Goal: Entertainment & Leisure: Browse casually

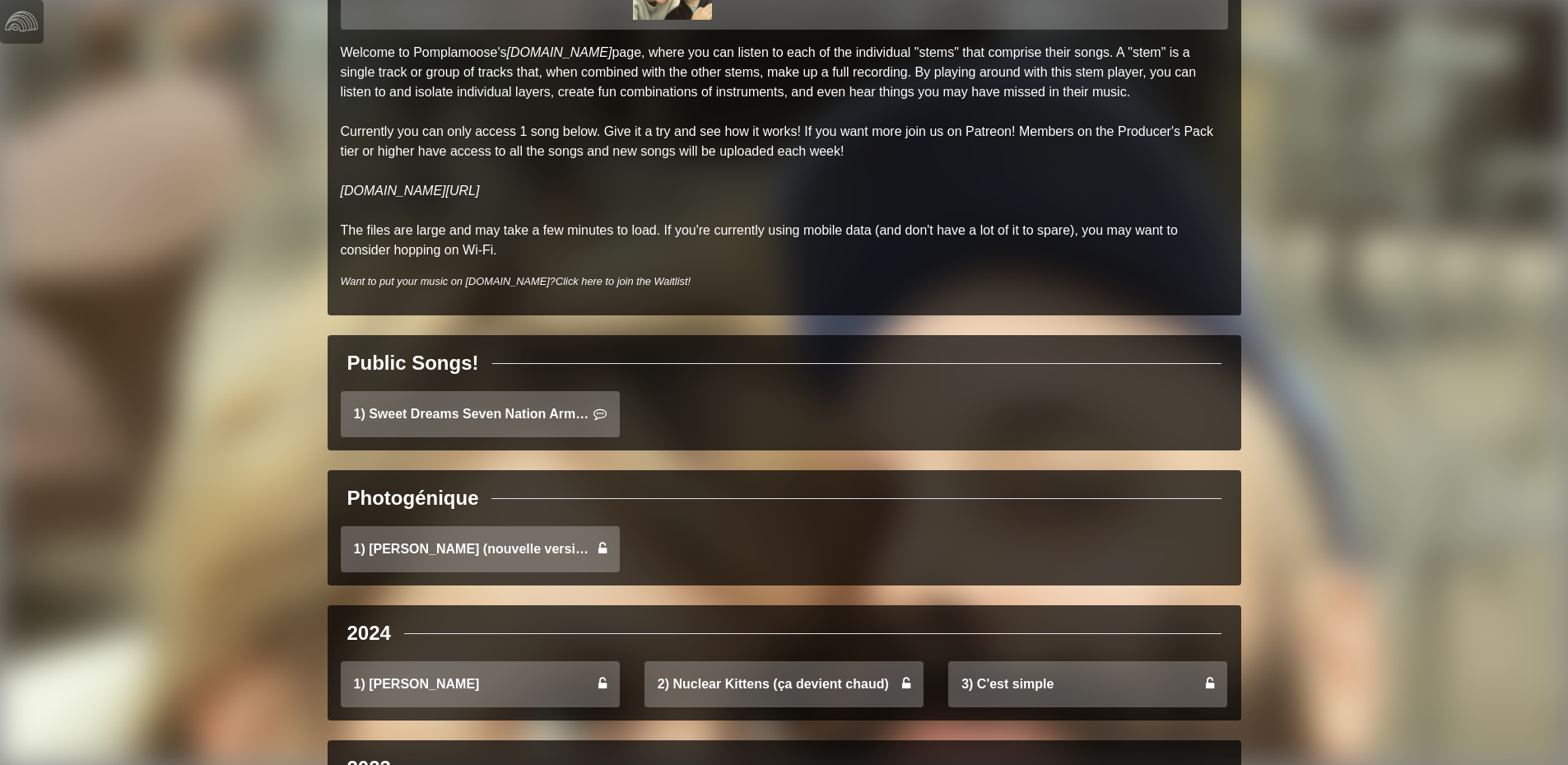
scroll to position [330, 0]
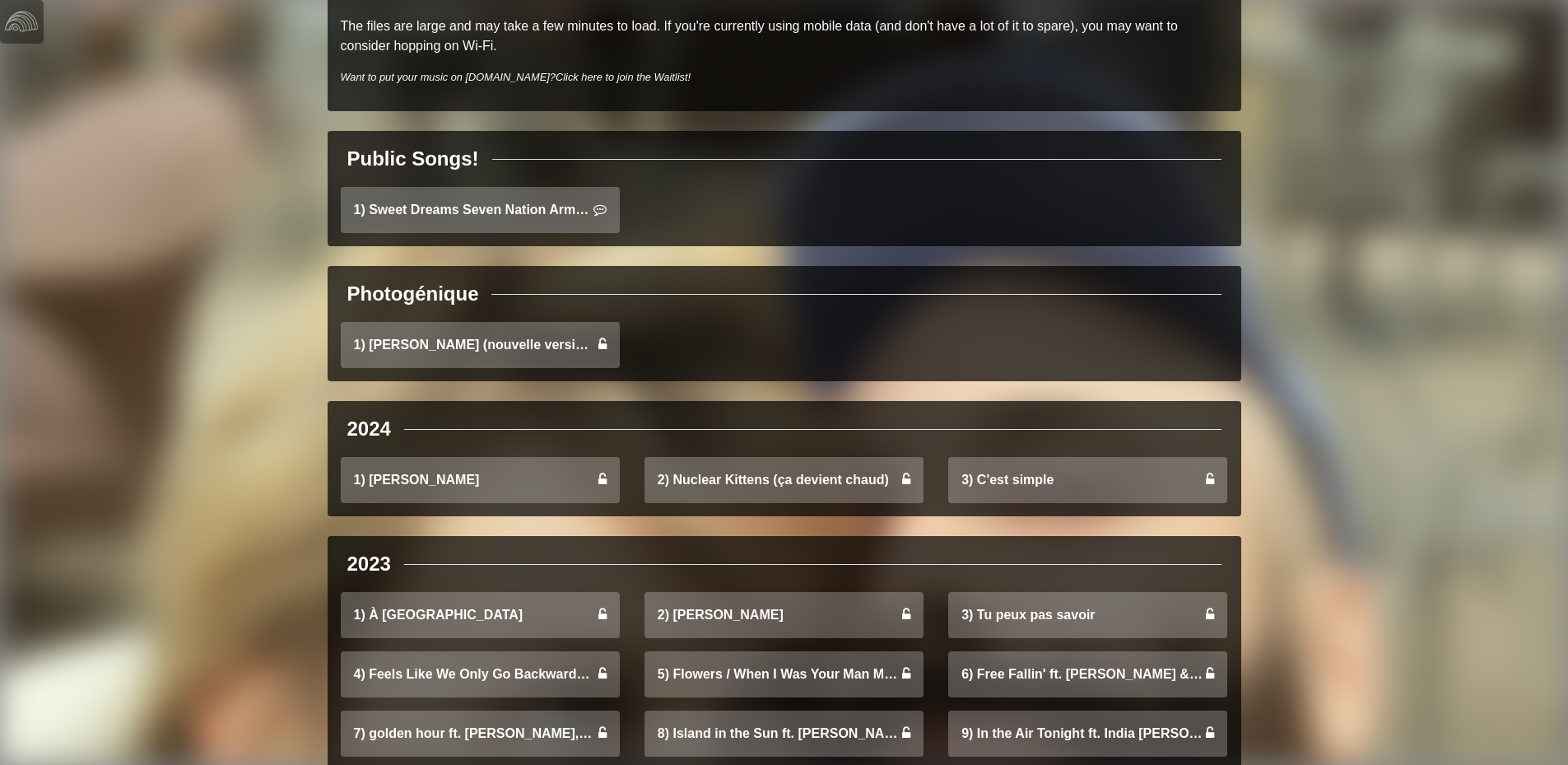
click at [733, 174] on div "Public Songs! 1) Sweet Dreams Seven Nation Army Mashup" at bounding box center [784, 188] width 913 height 116
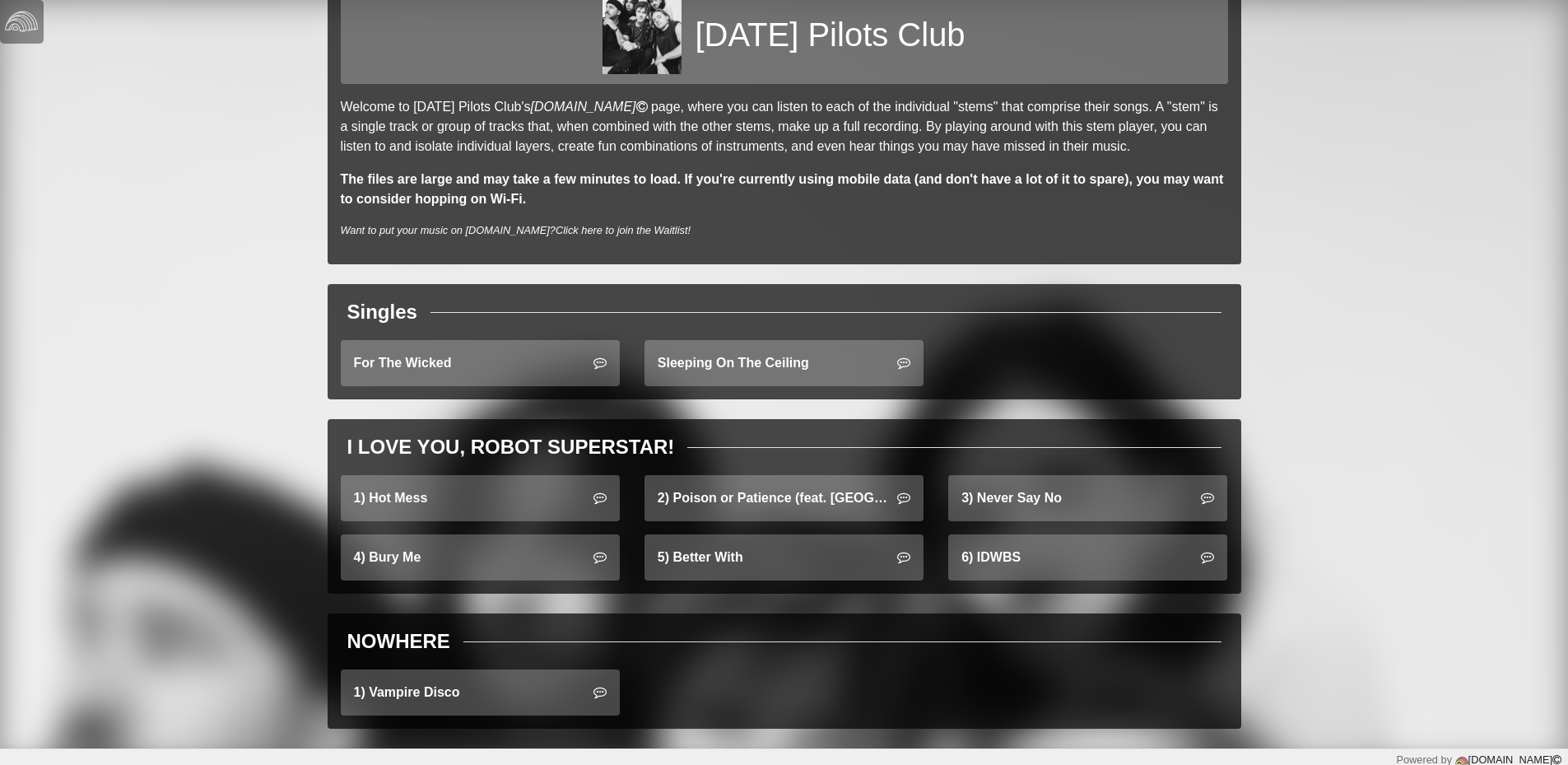
scroll to position [76, 0]
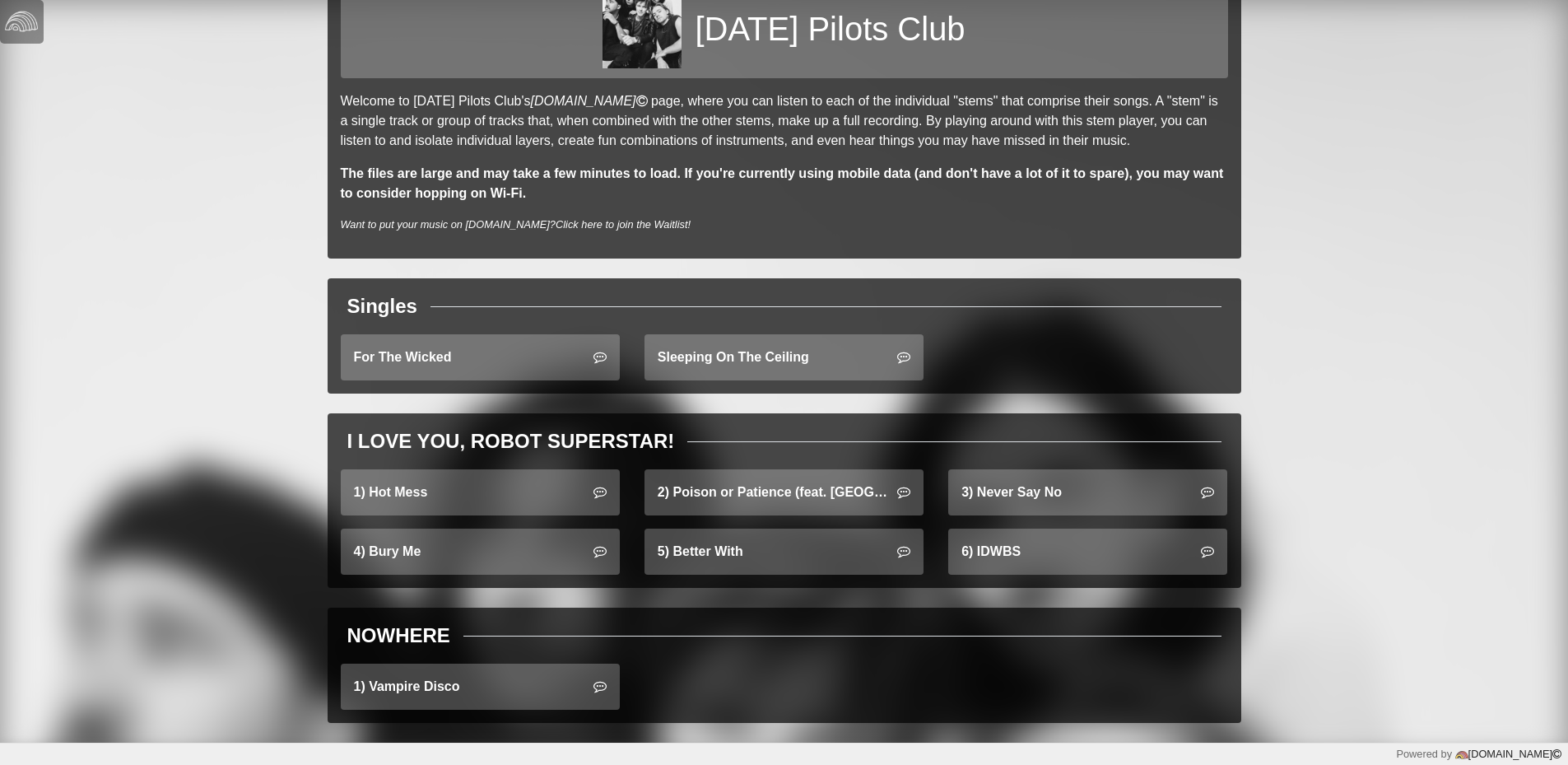
click at [1322, 339] on div "Friday Pilots Club Welcome to Friday Pilots Club's splitter.fm page, where you …" at bounding box center [784, 333] width 1568 height 819
click at [1333, 333] on div "Friday Pilots Club Welcome to Friday Pilots Club's splitter.fm page, where you …" at bounding box center [784, 333] width 1568 height 819
drag, startPoint x: 822, startPoint y: 546, endPoint x: 1189, endPoint y: 381, distance: 402.4
click at [1383, 253] on div "Friday Pilots Club Welcome to Friday Pilots Club's splitter.fm page, where you …" at bounding box center [784, 333] width 1568 height 819
click at [1348, 439] on div "Friday Pilots Club Welcome to Friday Pilots Club's splitter.fm page, where you …" at bounding box center [784, 333] width 1568 height 819
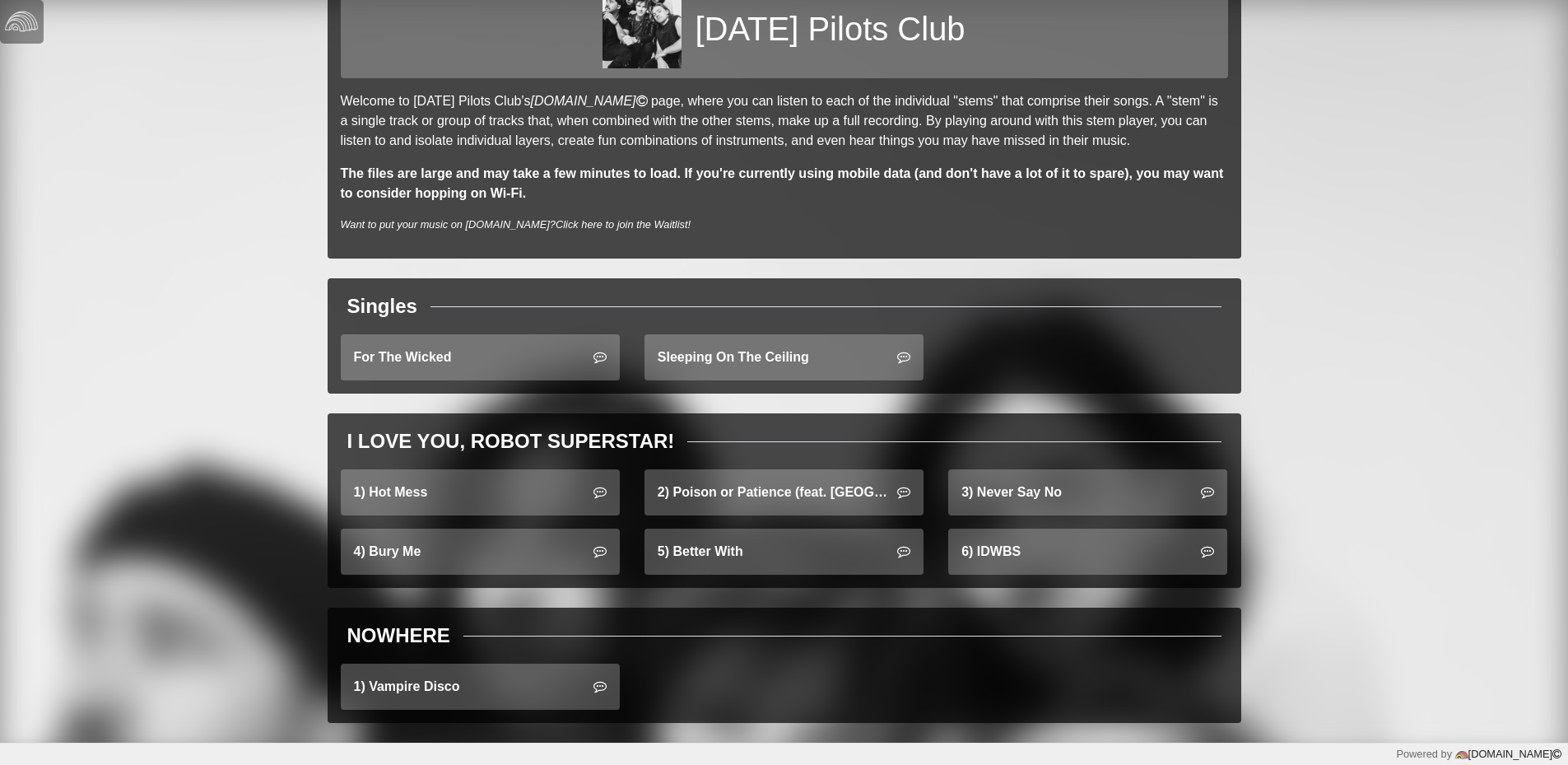
drag, startPoint x: 429, startPoint y: 698, endPoint x: 831, endPoint y: 592, distance: 415.7
click at [1278, 410] on div "Friday Pilots Club Welcome to Friday Pilots Club's splitter.fm page, where you …" at bounding box center [784, 333] width 1568 height 819
